Goal: Information Seeking & Learning: Learn about a topic

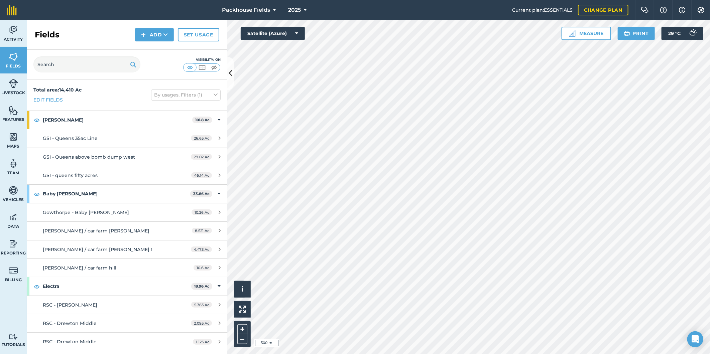
click at [479, 0] on html "Packhouse Fields 2025 Current plan : ESSENTIALS Change plan Farm Chat Help Info…" at bounding box center [355, 177] width 710 height 354
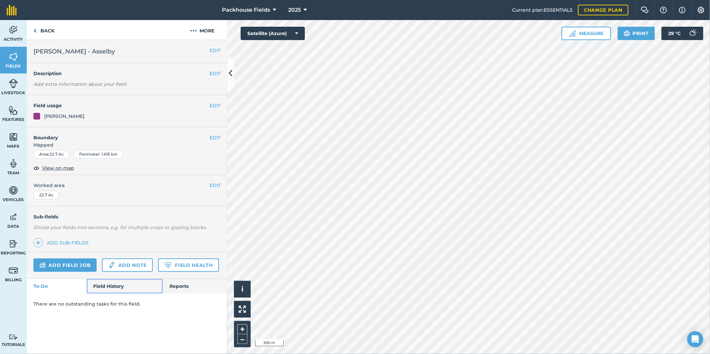
click at [111, 288] on link "Field History" at bounding box center [125, 286] width 76 height 15
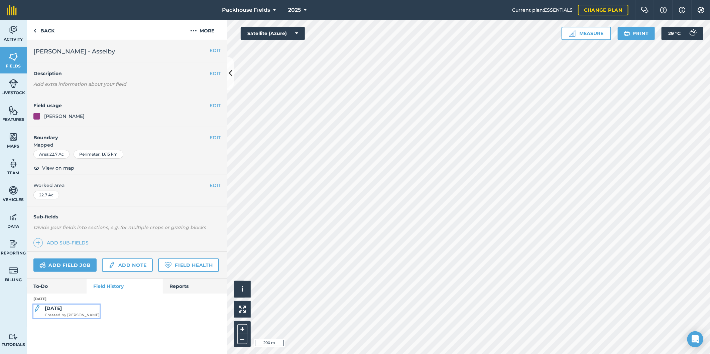
click at [78, 309] on div "[DATE] Created by [PERSON_NAME]" at bounding box center [72, 311] width 55 height 13
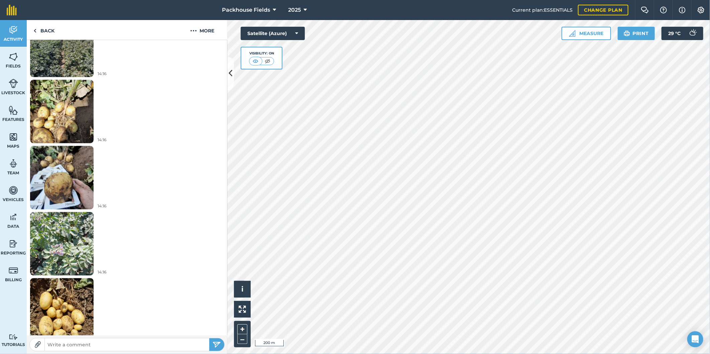
scroll to position [260, 0]
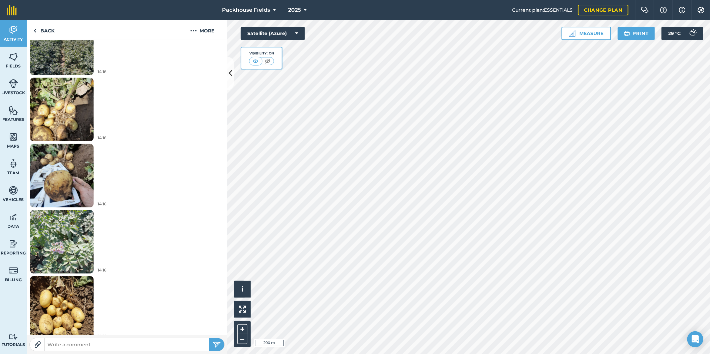
click at [76, 189] on img at bounding box center [62, 175] width 64 height 85
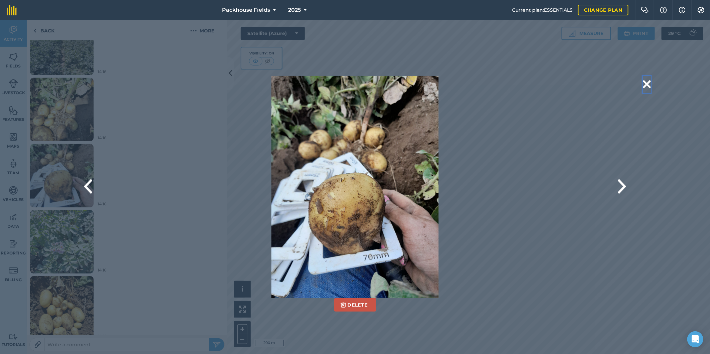
click at [650, 82] on button at bounding box center [647, 84] width 8 height 17
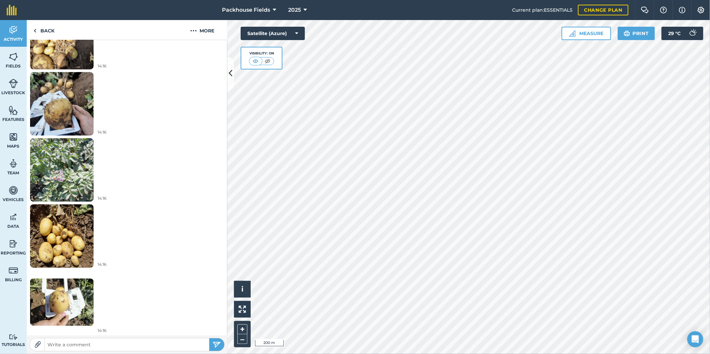
scroll to position [333, 0]
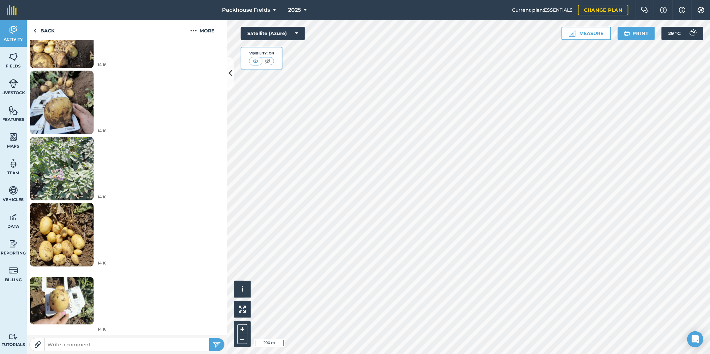
click at [58, 302] on img at bounding box center [62, 301] width 64 height 47
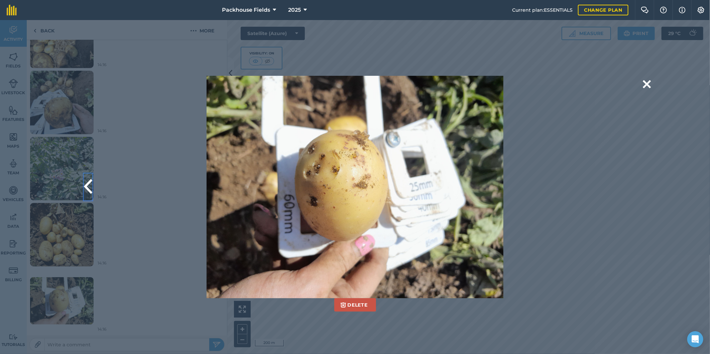
click at [89, 189] on button at bounding box center [88, 187] width 8 height 27
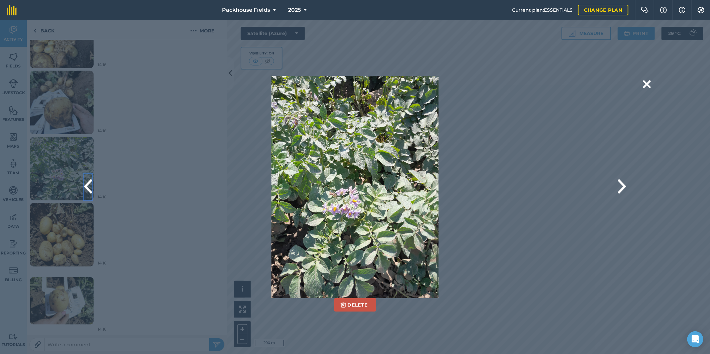
click at [89, 189] on button at bounding box center [88, 187] width 8 height 27
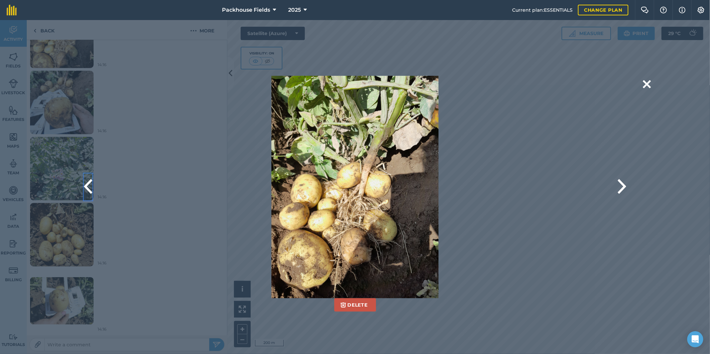
click at [89, 189] on button at bounding box center [88, 187] width 8 height 27
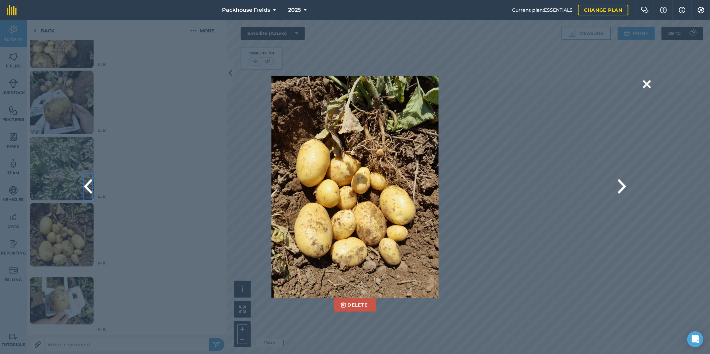
click at [89, 189] on button at bounding box center [88, 187] width 8 height 27
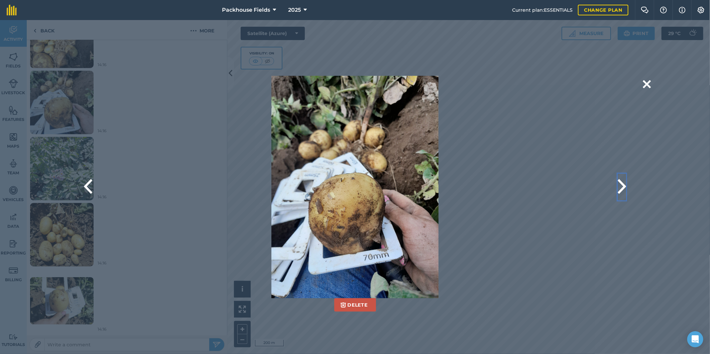
click at [620, 189] on button at bounding box center [622, 187] width 8 height 27
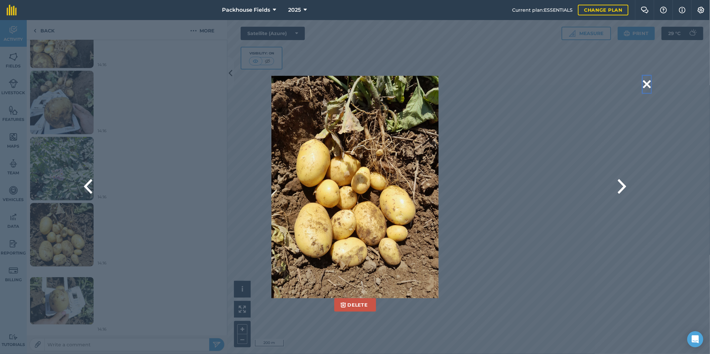
click at [647, 82] on button at bounding box center [647, 84] width 8 height 17
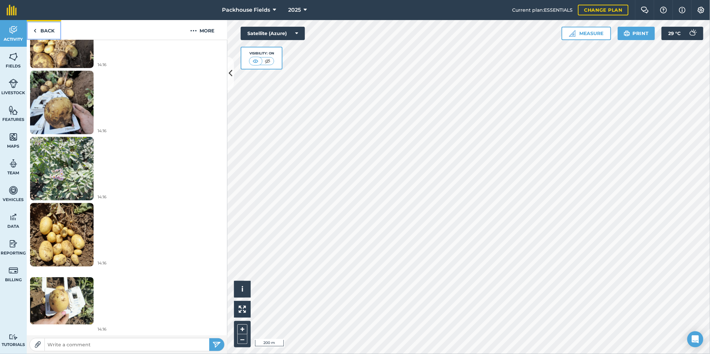
click at [38, 28] on link "Back" at bounding box center [44, 30] width 34 height 20
